Goal: Information Seeking & Learning: Understand process/instructions

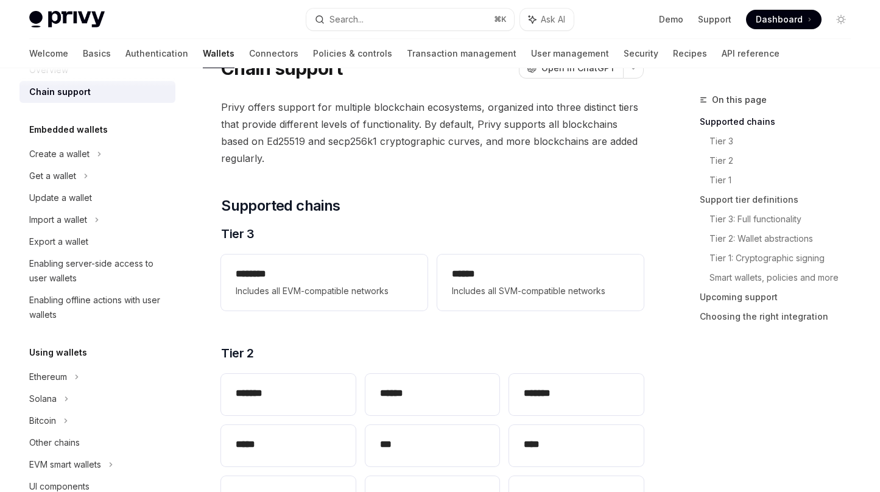
scroll to position [97, 0]
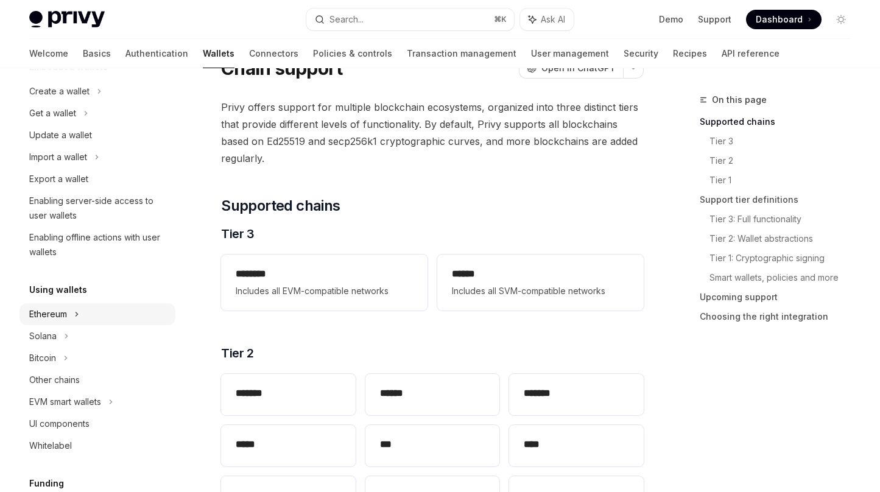
click at [79, 313] on icon at bounding box center [76, 314] width 5 height 15
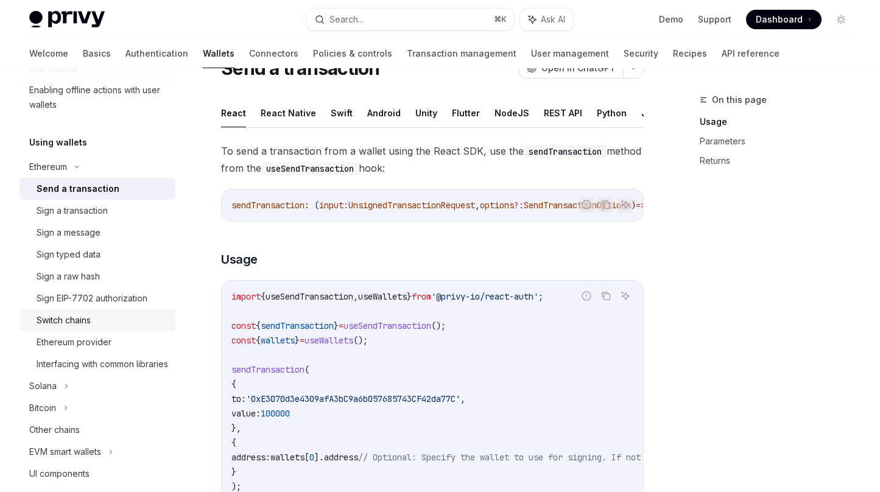
scroll to position [253, 0]
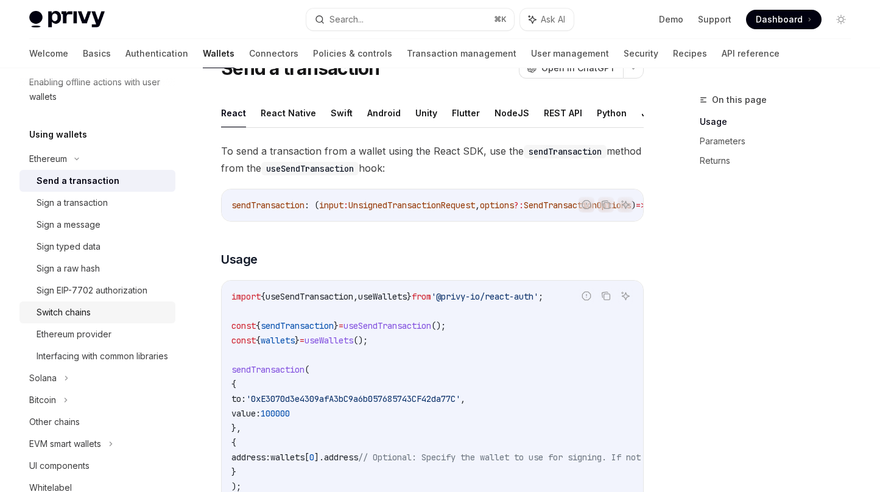
click at [111, 311] on div "Switch chains" at bounding box center [103, 312] width 132 height 15
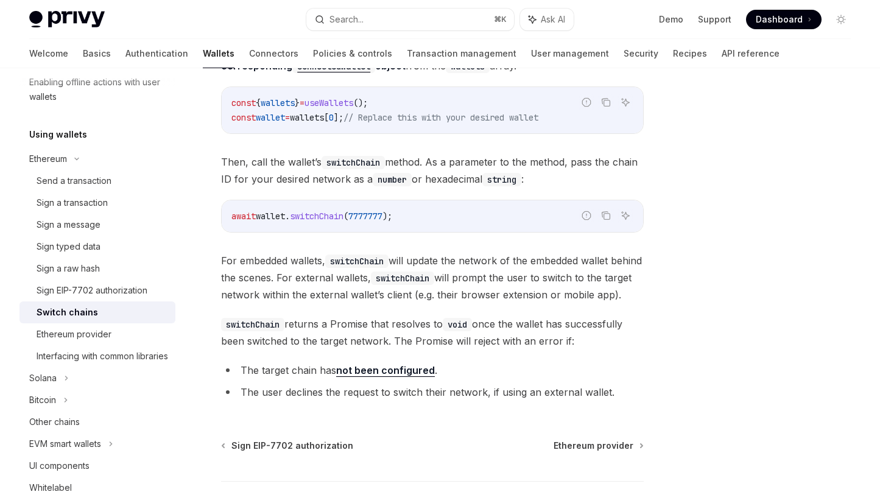
scroll to position [165, 0]
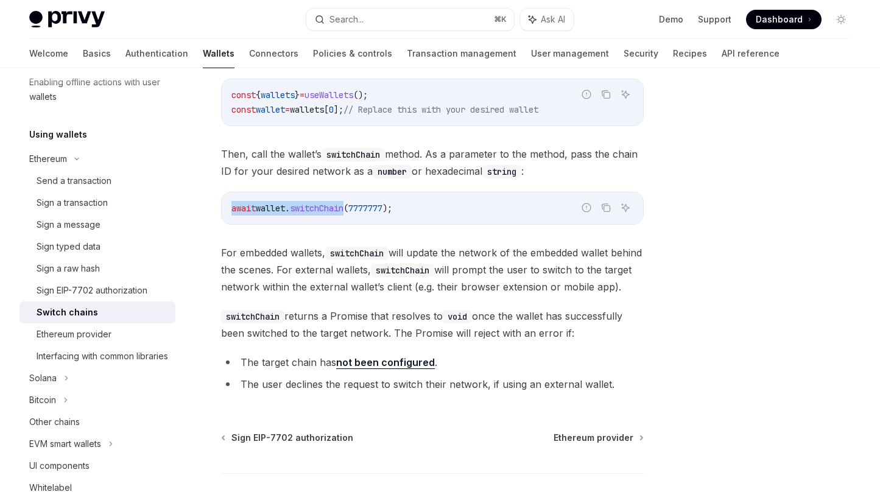
drag, startPoint x: 229, startPoint y: 210, endPoint x: 355, endPoint y: 209, distance: 126.0
click at [355, 209] on div "await wallet . switchChain ( 7777777 );" at bounding box center [432, 208] width 421 height 32
click at [343, 207] on span "switchChain" at bounding box center [317, 208] width 54 height 11
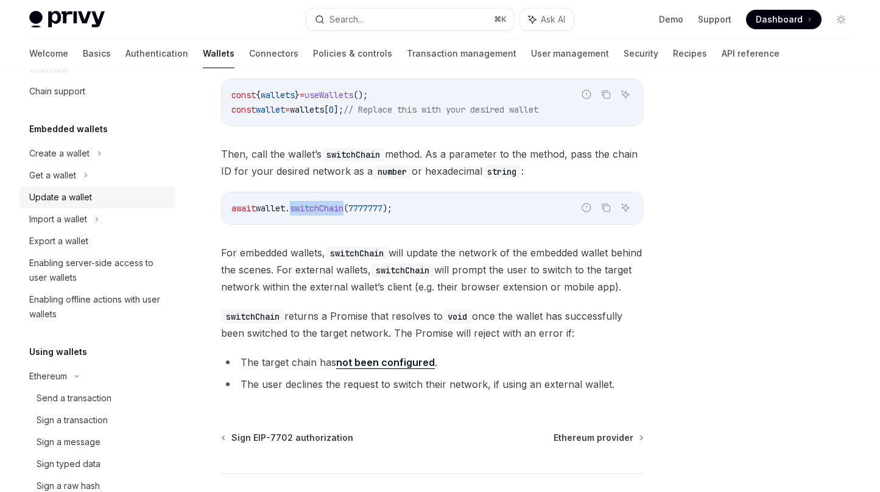
scroll to position [27, 0]
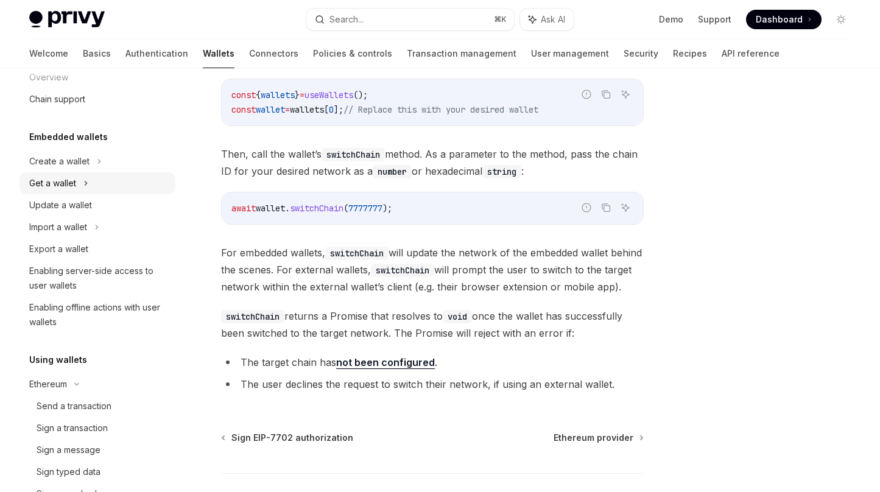
click at [88, 183] on icon at bounding box center [85, 183] width 5 height 15
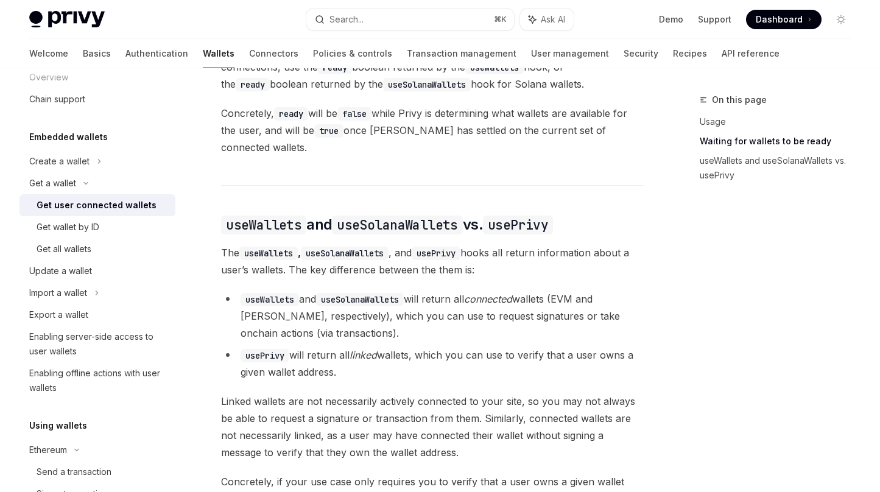
scroll to position [1009, 0]
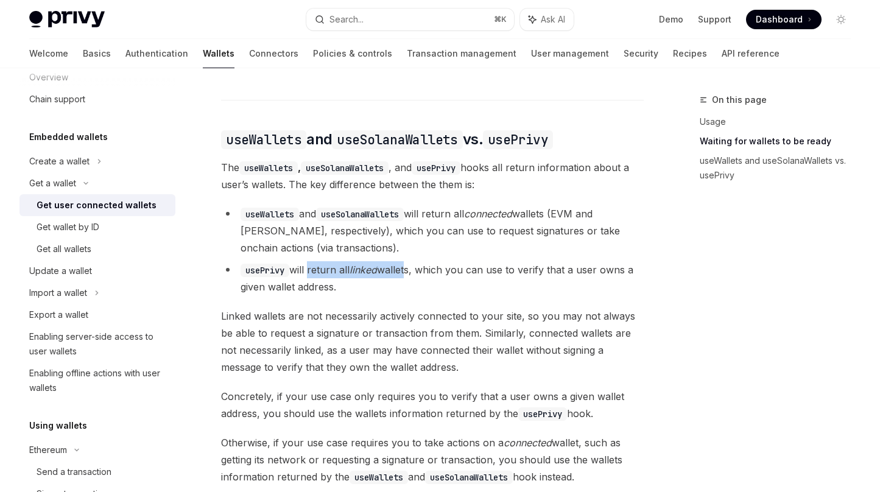
drag, startPoint x: 320, startPoint y: 258, endPoint x: 410, endPoint y: 259, distance: 90.1
click at [410, 261] on li "usePrivy will return all linked wallets, which you can use to verify that a use…" at bounding box center [432, 278] width 423 height 34
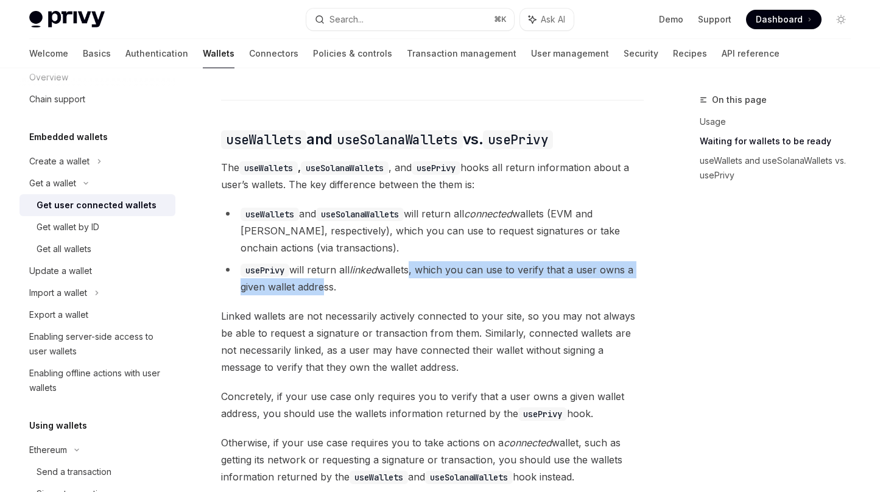
drag, startPoint x: 416, startPoint y: 258, endPoint x: 321, endPoint y: 278, distance: 97.0
click at [321, 278] on li "usePrivy will return all linked wallets, which you can use to verify that a use…" at bounding box center [432, 278] width 423 height 34
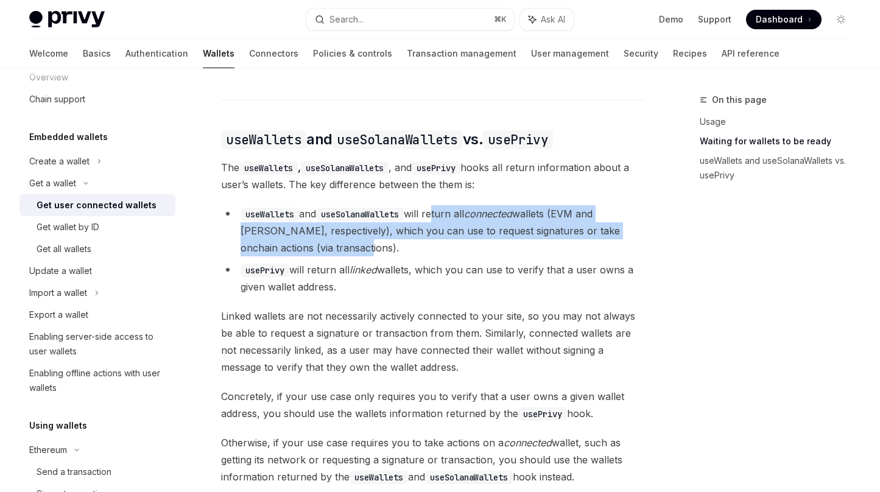
drag, startPoint x: 440, startPoint y: 205, endPoint x: 385, endPoint y: 237, distance: 63.6
click at [386, 237] on li "useWallets and useSolanaWallets will return all connected wallets (EVM and Sola…" at bounding box center [432, 230] width 423 height 51
click at [385, 237] on li "useWallets and useSolanaWallets will return all connected wallets (EVM and Sola…" at bounding box center [432, 230] width 423 height 51
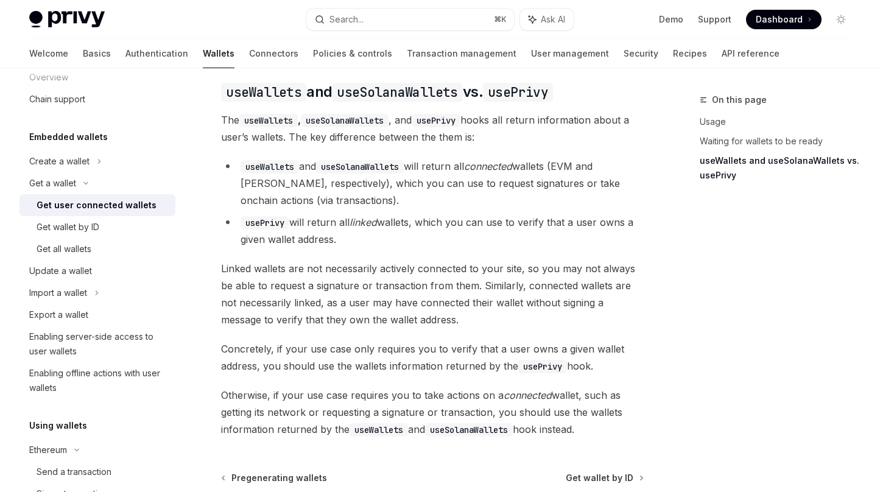
scroll to position [1065, 0]
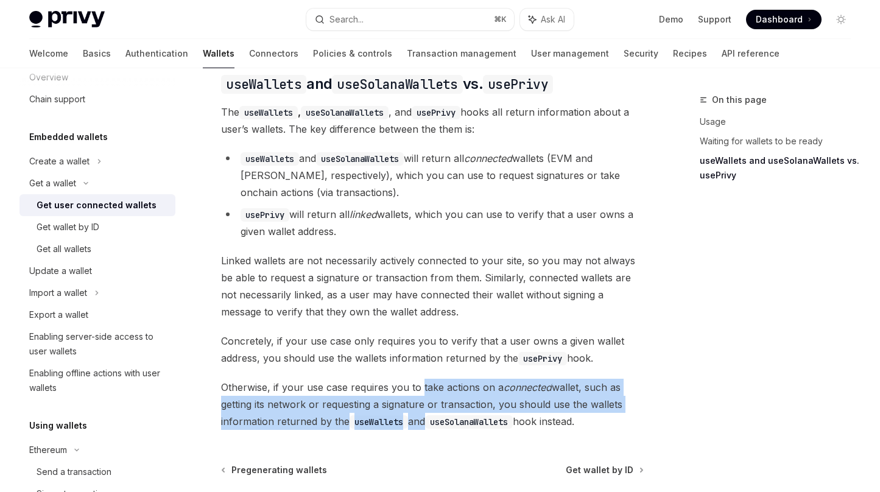
drag, startPoint x: 440, startPoint y: 376, endPoint x: 428, endPoint y: 413, distance: 39.1
click at [425, 413] on span "Otherwise, if your use case requires you to take actions on a connected wallet,…" at bounding box center [432, 404] width 423 height 51
click at [398, 415] on code "useWallets" at bounding box center [378, 421] width 58 height 13
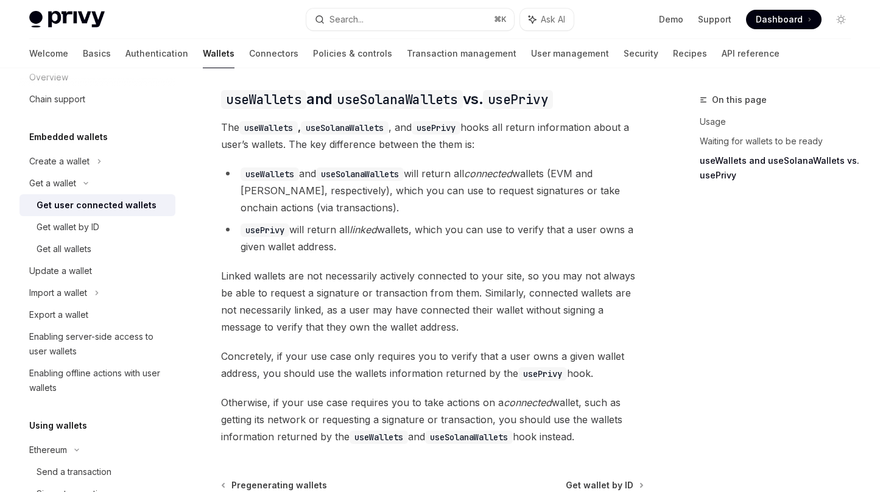
scroll to position [1042, 0]
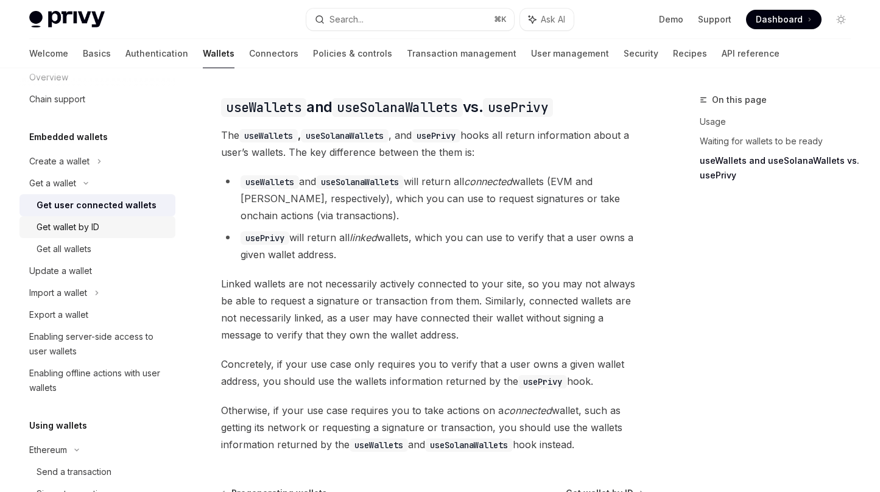
click at [84, 233] on div "Get wallet by ID" at bounding box center [68, 227] width 63 height 15
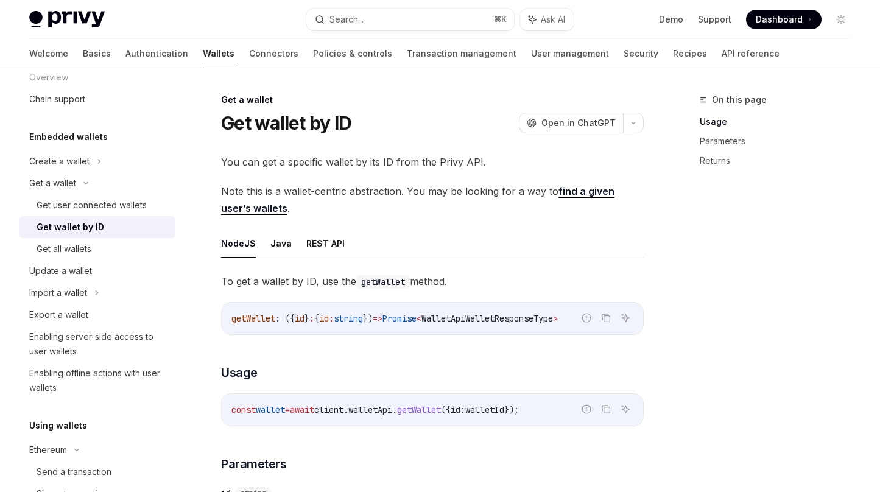
click at [572, 197] on link "find a given user’s wallets" at bounding box center [417, 200] width 393 height 30
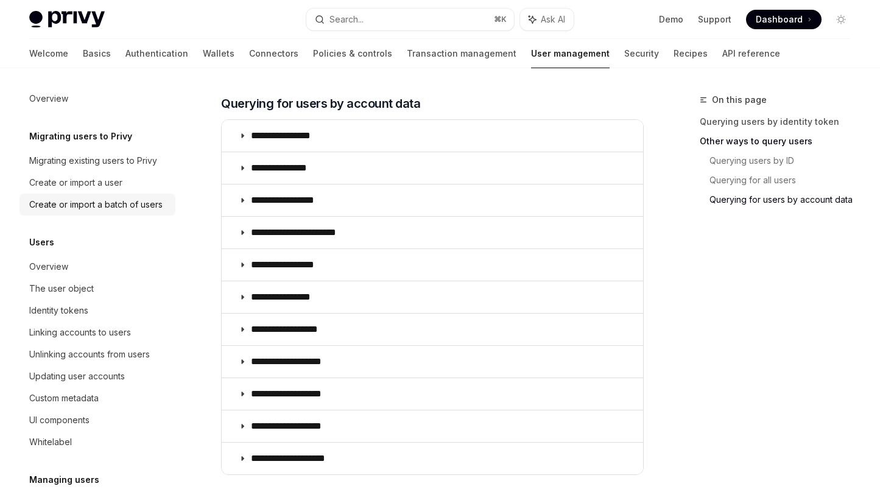
scroll to position [689, 0]
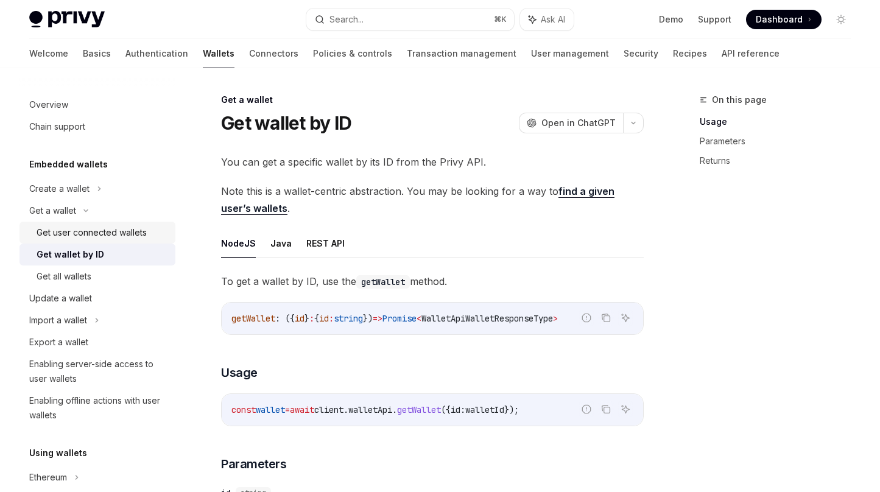
click at [87, 234] on div "Get user connected wallets" at bounding box center [92, 232] width 110 height 15
type textarea "*"
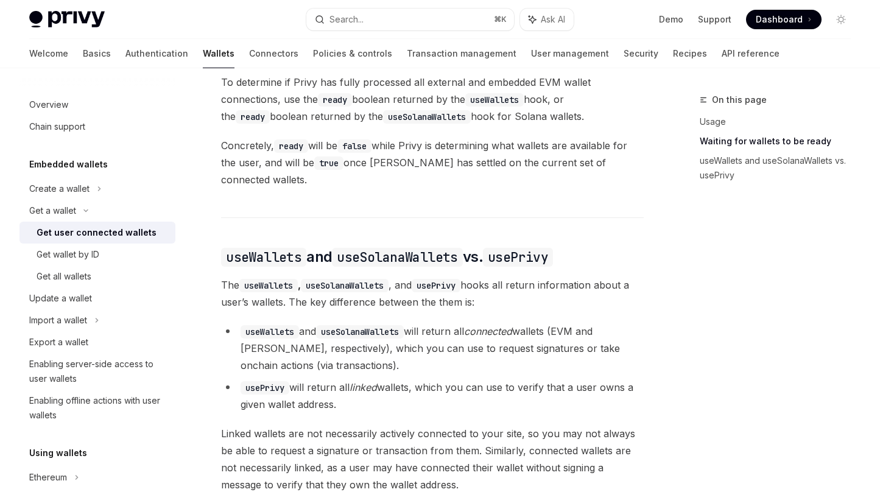
scroll to position [903, 0]
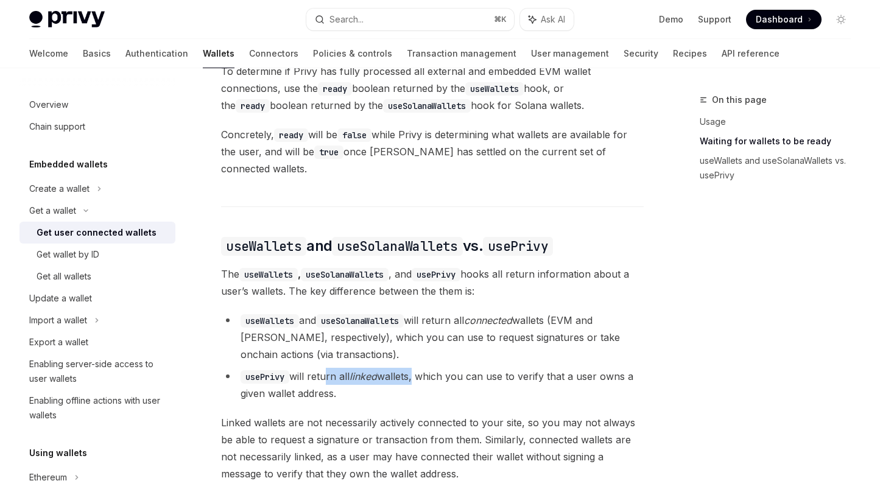
drag, startPoint x: 330, startPoint y: 368, endPoint x: 430, endPoint y: 367, distance: 100.5
click at [422, 368] on li "usePrivy will return all linked wallets, which you can use to verify that a use…" at bounding box center [432, 385] width 423 height 34
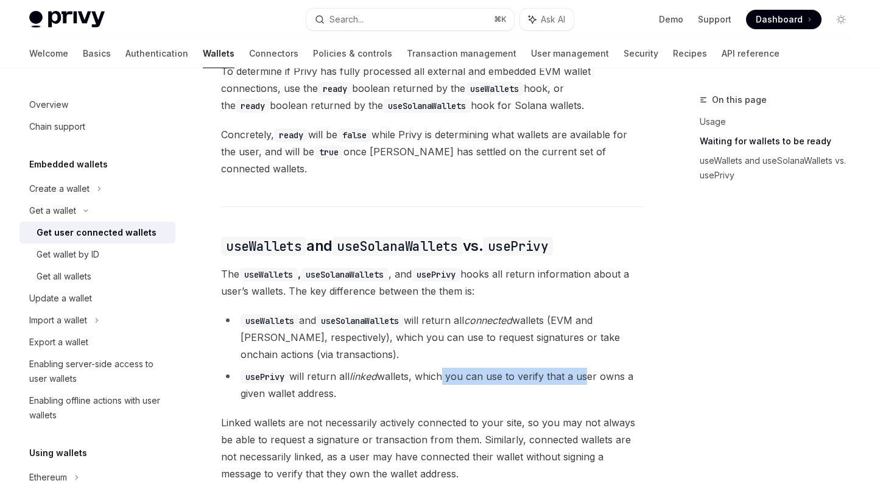
drag, startPoint x: 445, startPoint y: 367, endPoint x: 589, endPoint y: 361, distance: 144.4
click at [589, 368] on li "usePrivy will return all linked wallets, which you can use to verify that a use…" at bounding box center [432, 385] width 423 height 34
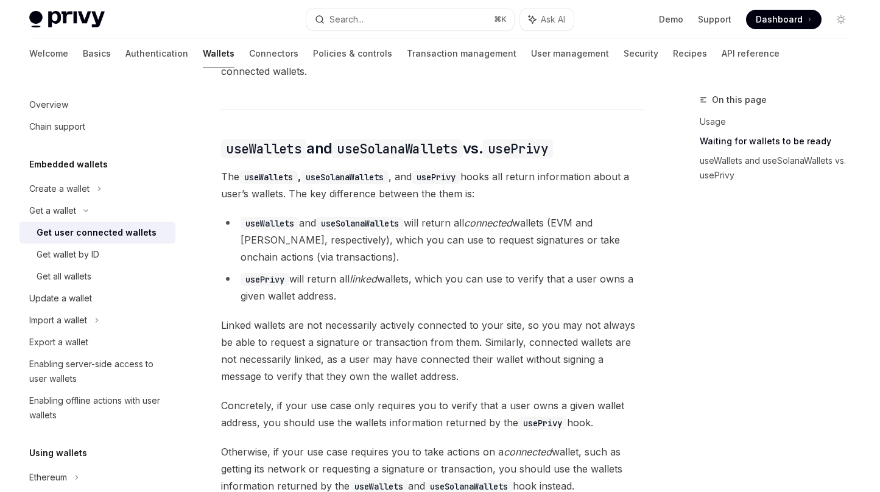
scroll to position [1008, 0]
